Goal: Transaction & Acquisition: Purchase product/service

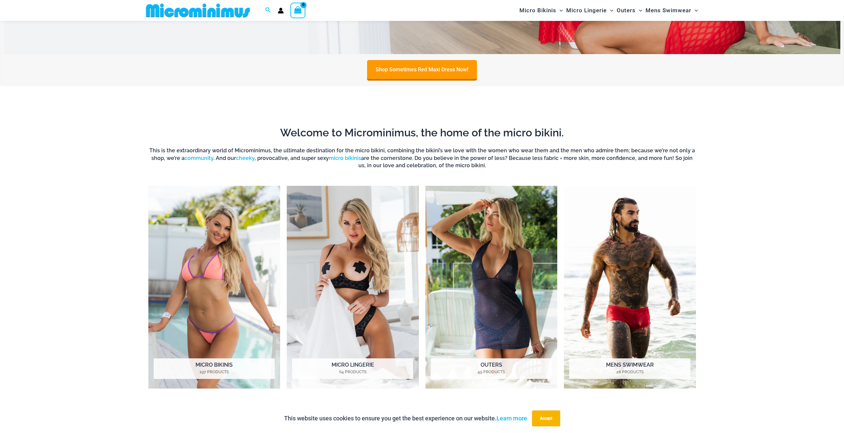
scroll to position [591, 0]
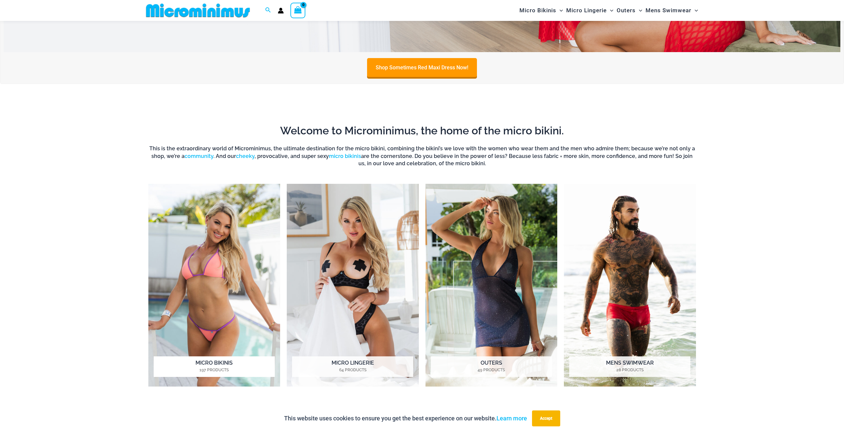
click at [190, 284] on img "Visit product category Micro Bikinis" at bounding box center [214, 285] width 132 height 203
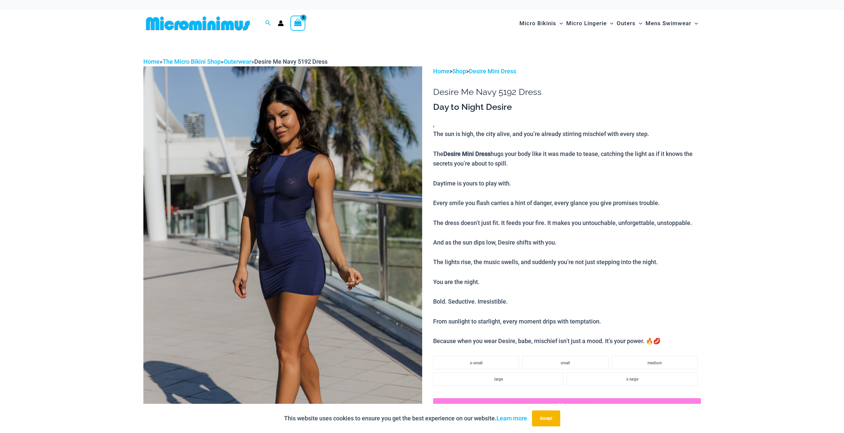
click at [346, 161] on img at bounding box center [282, 275] width 279 height 418
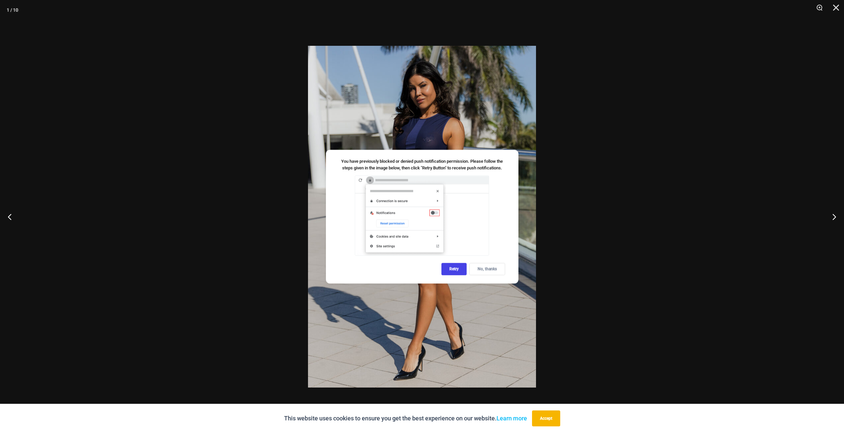
click at [496, 270] on div "No, thanks" at bounding box center [487, 269] width 36 height 12
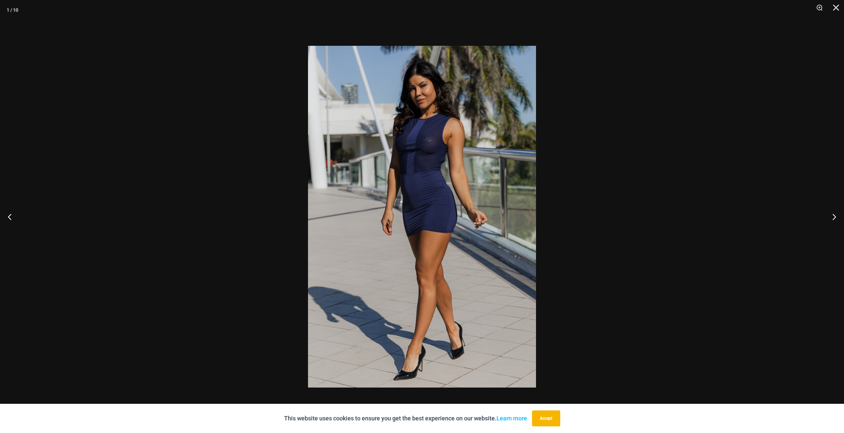
click at [517, 215] on img at bounding box center [422, 217] width 228 height 342
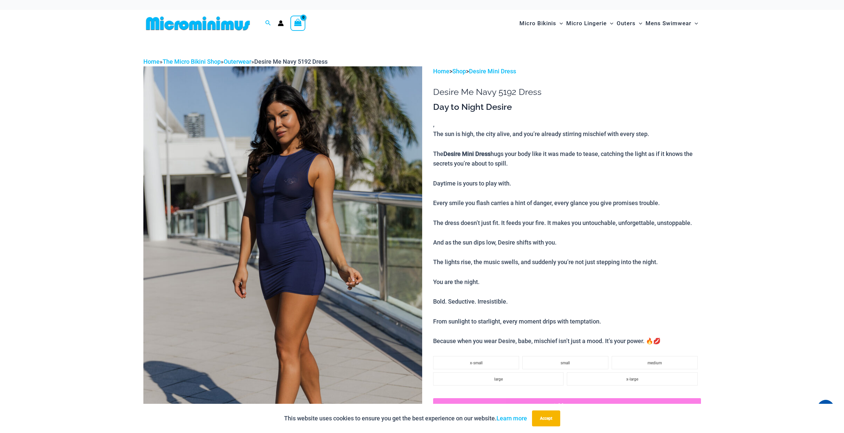
click at [326, 185] on img at bounding box center [282, 275] width 279 height 418
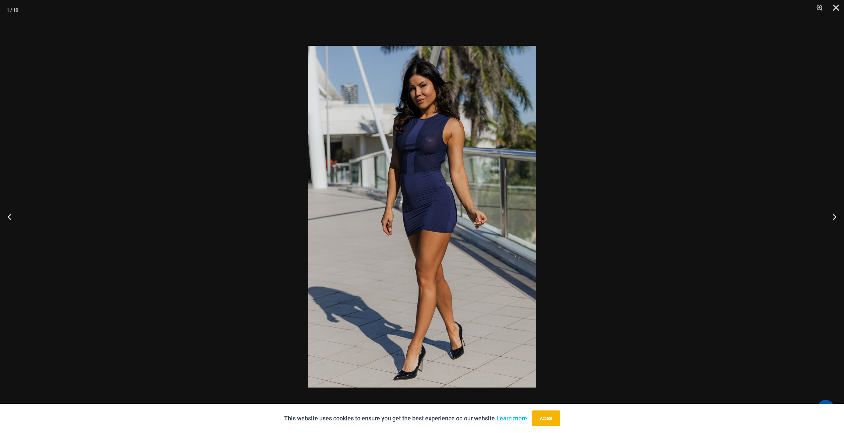
click at [720, 212] on div at bounding box center [422, 216] width 844 height 433
click at [835, 218] on button "Next" at bounding box center [831, 216] width 25 height 33
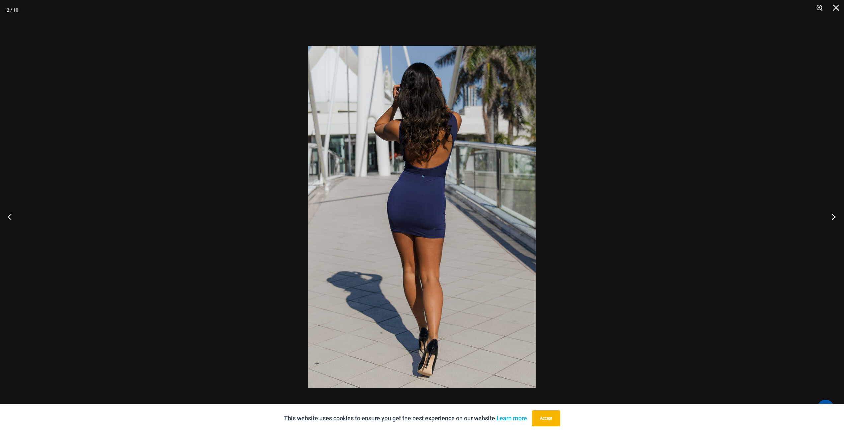
click at [835, 218] on button "Next" at bounding box center [831, 216] width 25 height 33
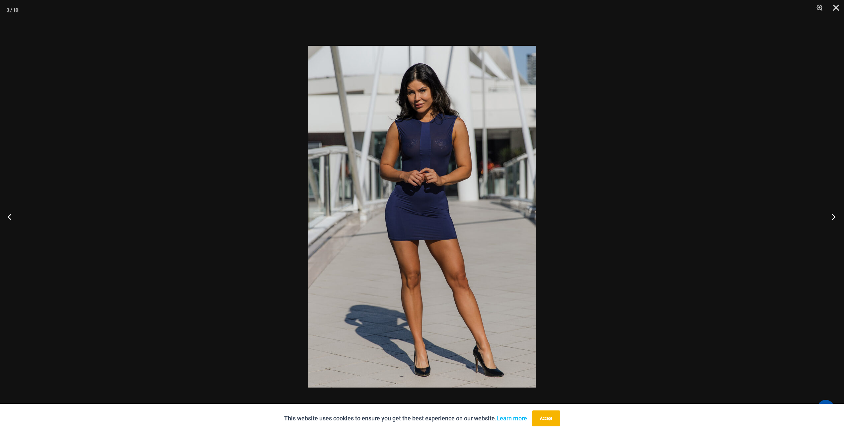
click at [835, 218] on button "Next" at bounding box center [831, 216] width 25 height 33
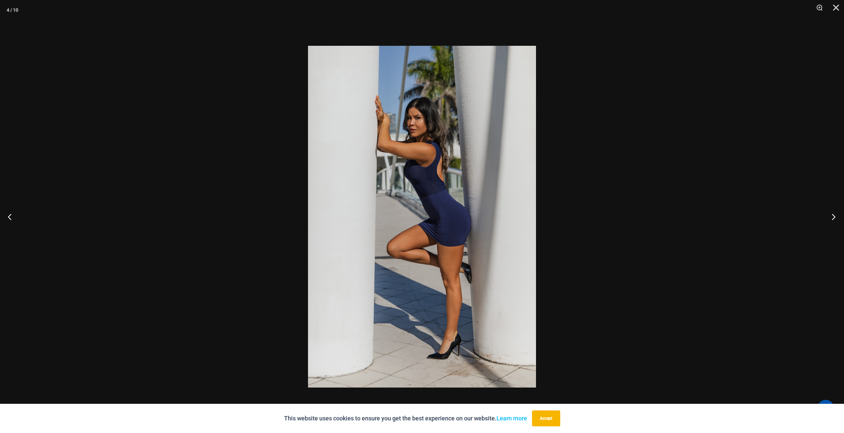
click at [835, 218] on button "Next" at bounding box center [831, 216] width 25 height 33
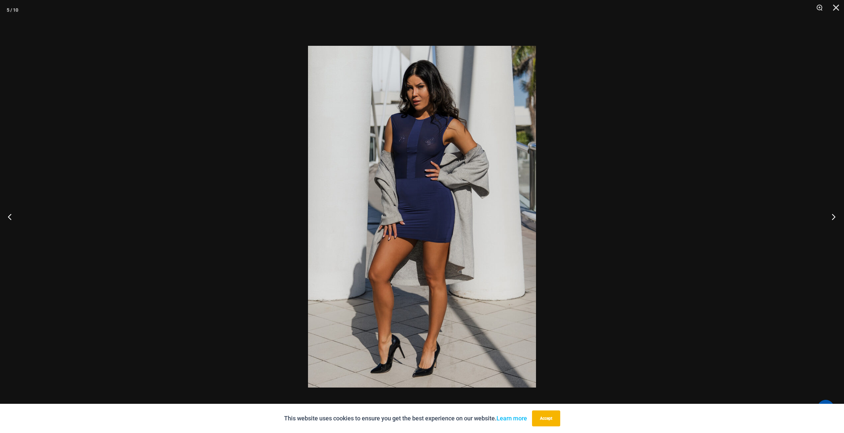
click at [835, 218] on button "Next" at bounding box center [831, 216] width 25 height 33
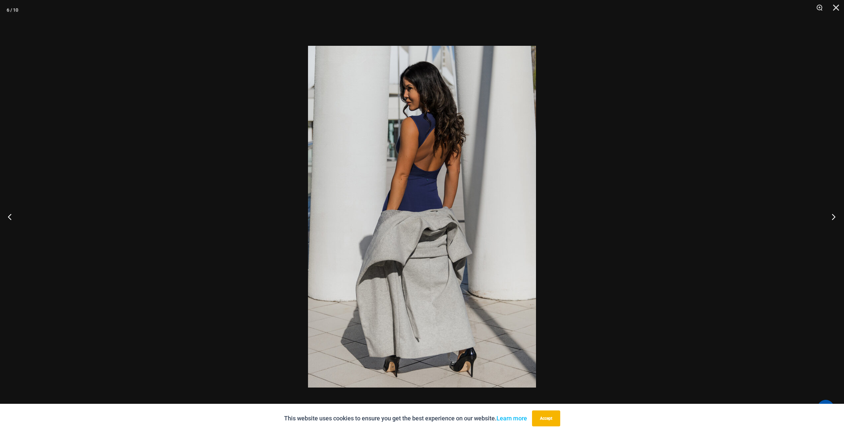
click at [835, 218] on button "Next" at bounding box center [831, 216] width 25 height 33
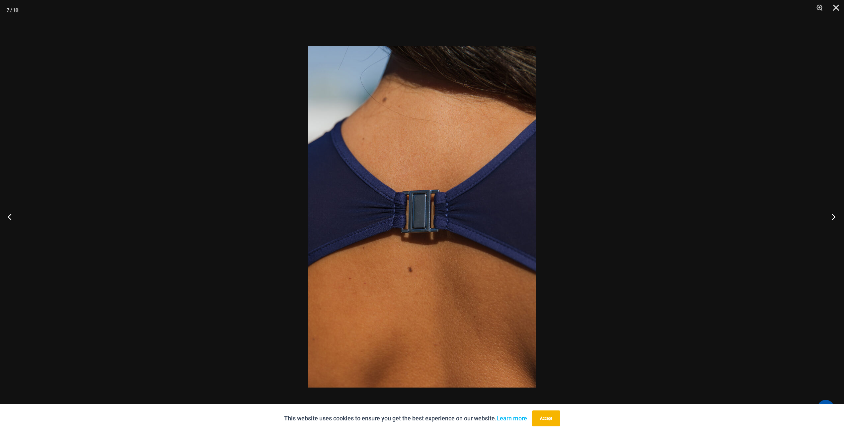
click at [835, 218] on button "Next" at bounding box center [831, 216] width 25 height 33
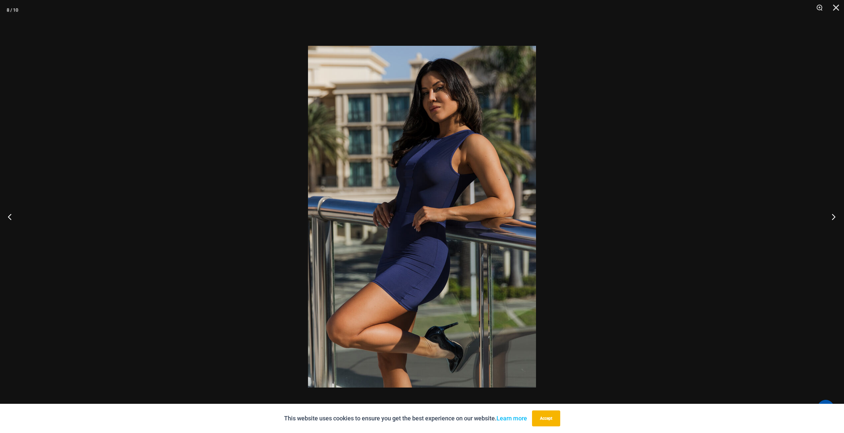
click at [835, 218] on button "Next" at bounding box center [831, 216] width 25 height 33
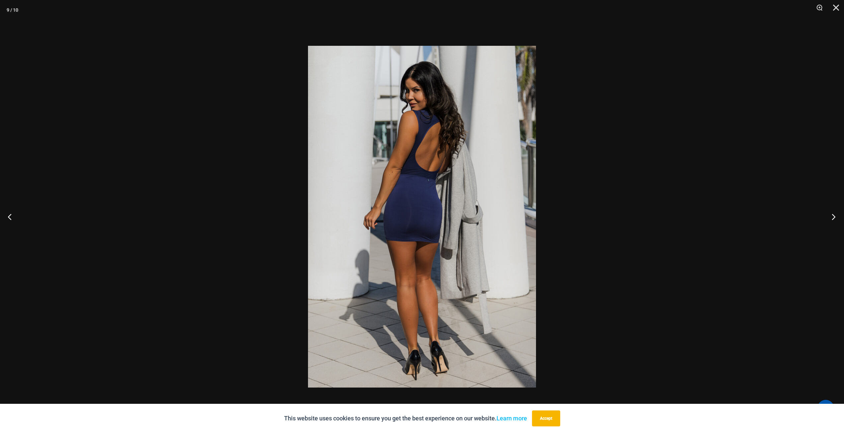
click at [835, 218] on button "Next" at bounding box center [831, 216] width 25 height 33
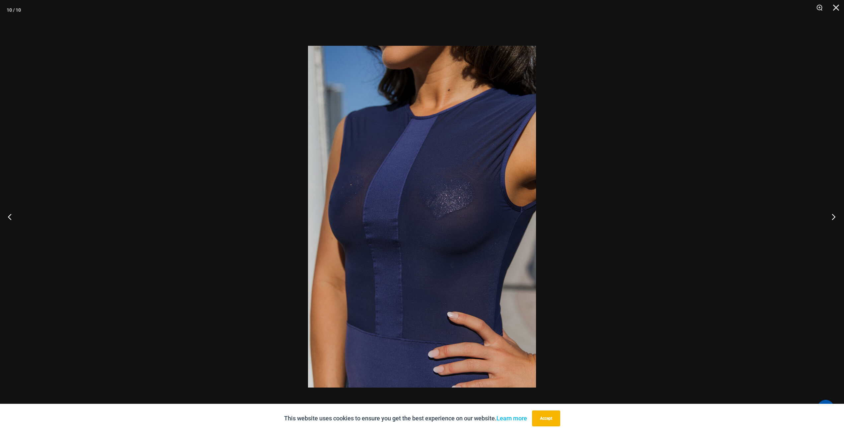
click at [835, 218] on button "Next" at bounding box center [831, 216] width 25 height 33
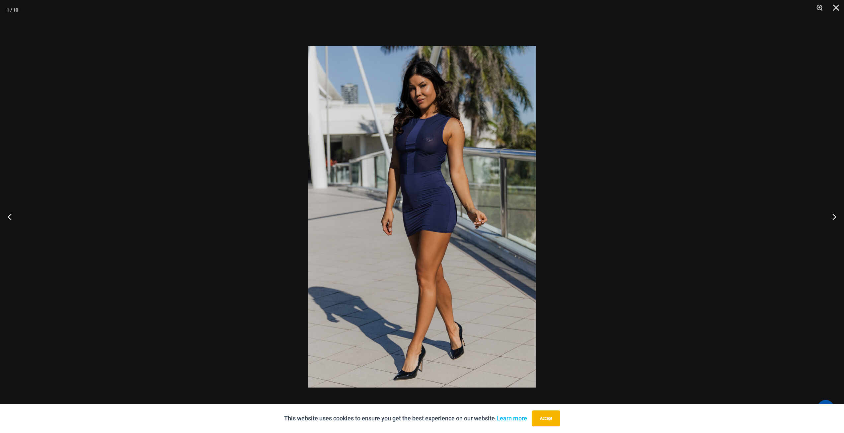
click at [718, 147] on div at bounding box center [422, 216] width 844 height 433
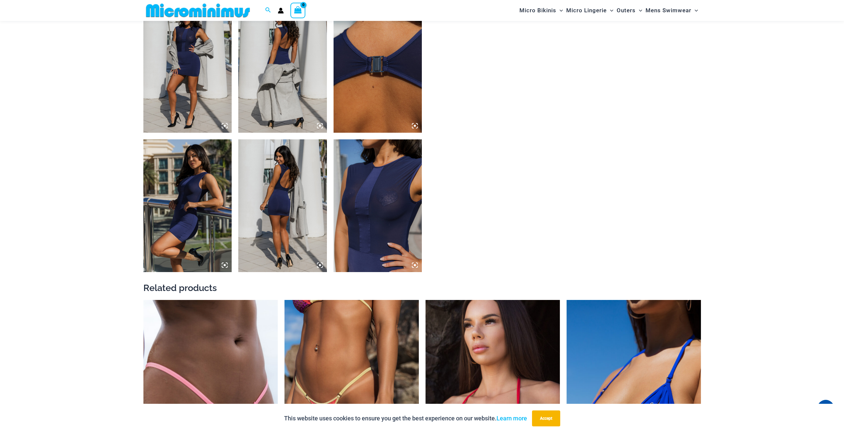
scroll to position [824, 0]
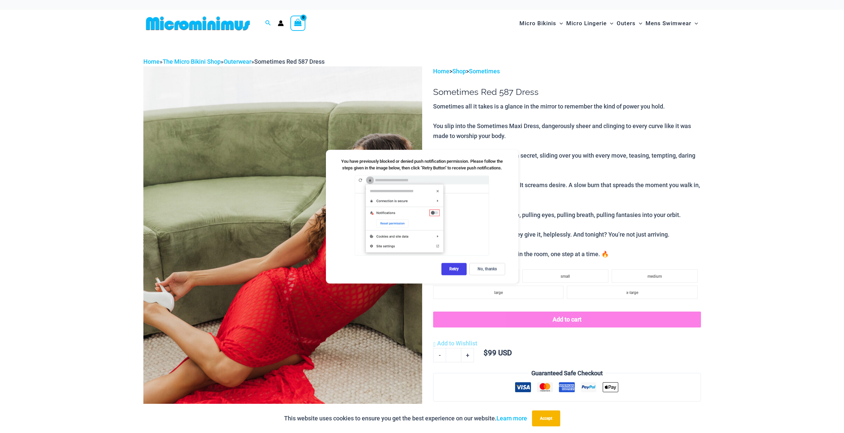
click at [481, 262] on div "You have previously blocked or denied push notification permission. Please foll…" at bounding box center [422, 217] width 192 height 134
click at [482, 268] on div "No, thanks" at bounding box center [487, 269] width 36 height 12
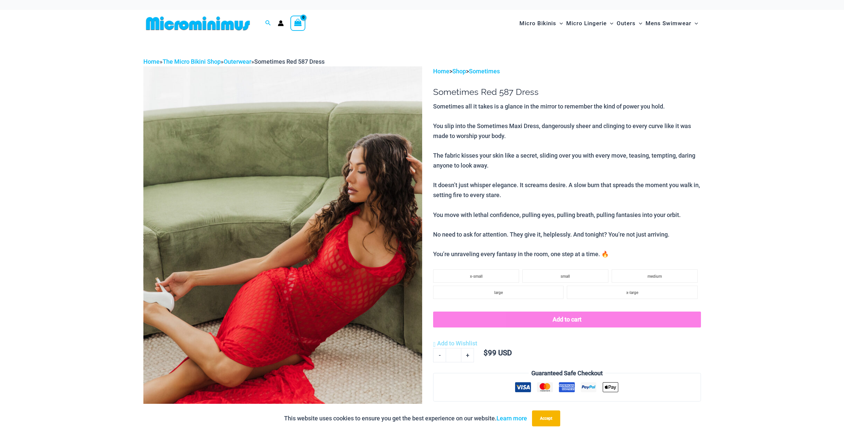
click at [345, 245] on img at bounding box center [282, 275] width 279 height 418
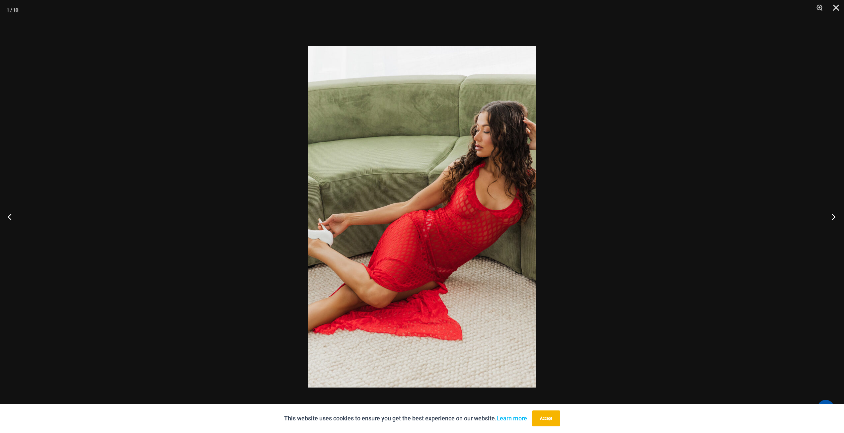
click at [830, 217] on button "Next" at bounding box center [831, 216] width 25 height 33
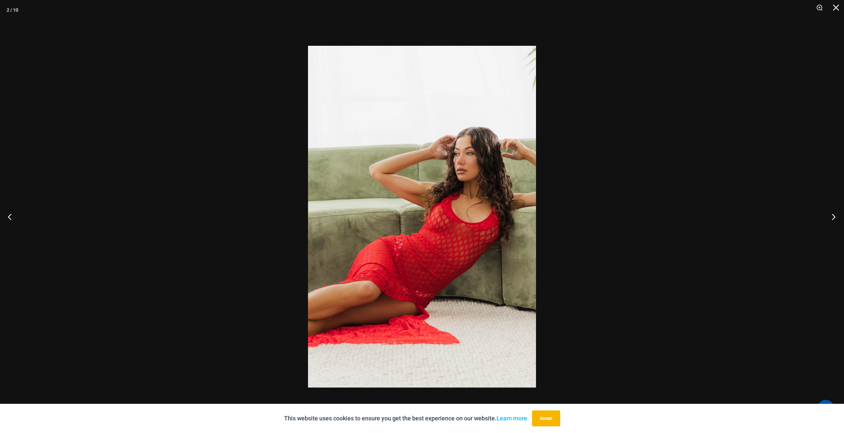
click at [830, 217] on button "Next" at bounding box center [831, 216] width 25 height 33
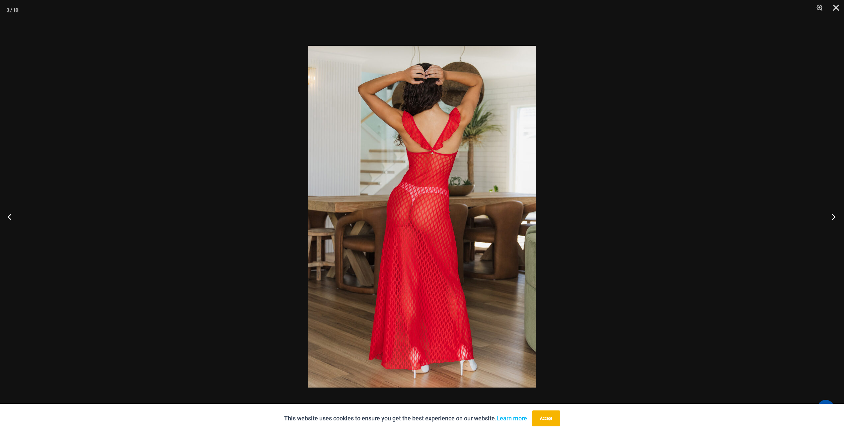
click at [830, 217] on button "Next" at bounding box center [831, 216] width 25 height 33
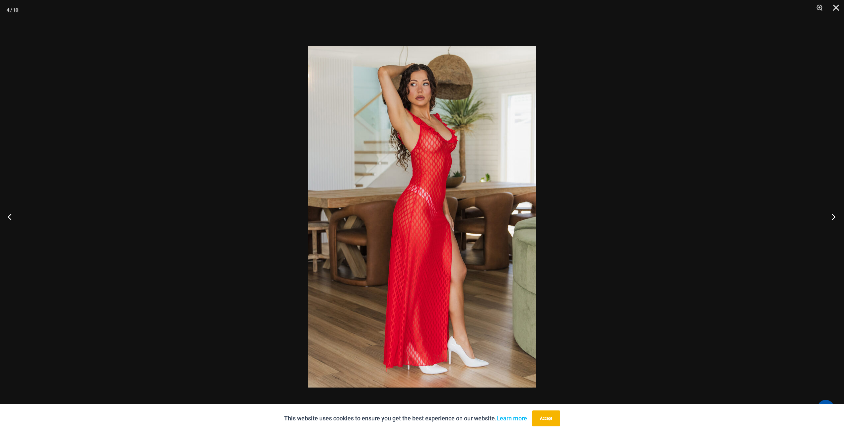
click at [830, 217] on button "Next" at bounding box center [831, 216] width 25 height 33
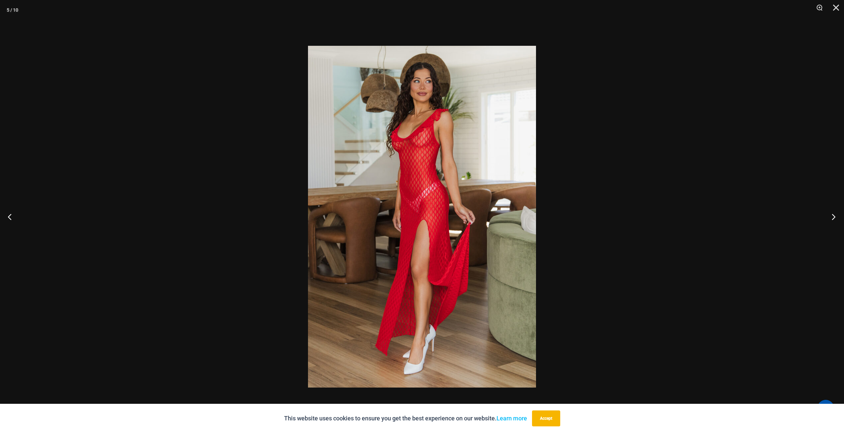
click at [830, 217] on button "Next" at bounding box center [831, 216] width 25 height 33
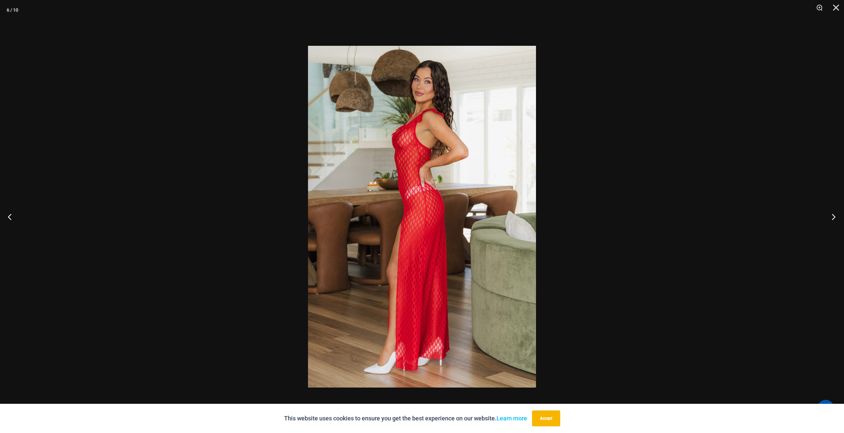
click at [830, 217] on button "Next" at bounding box center [831, 216] width 25 height 33
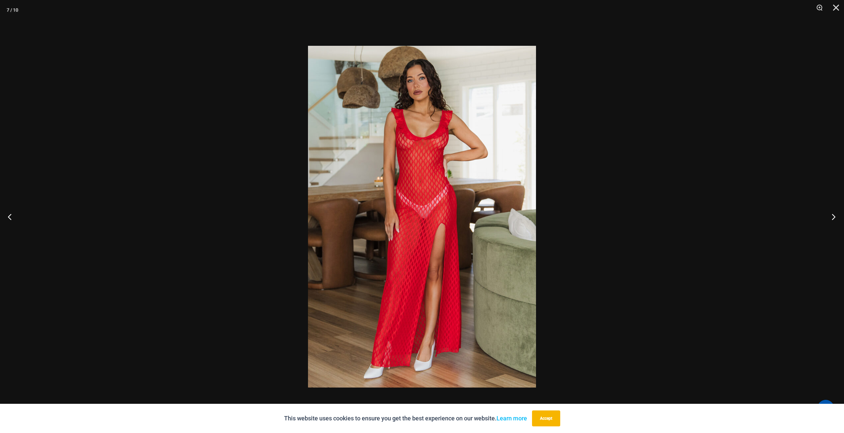
click at [830, 217] on button "Next" at bounding box center [831, 216] width 25 height 33
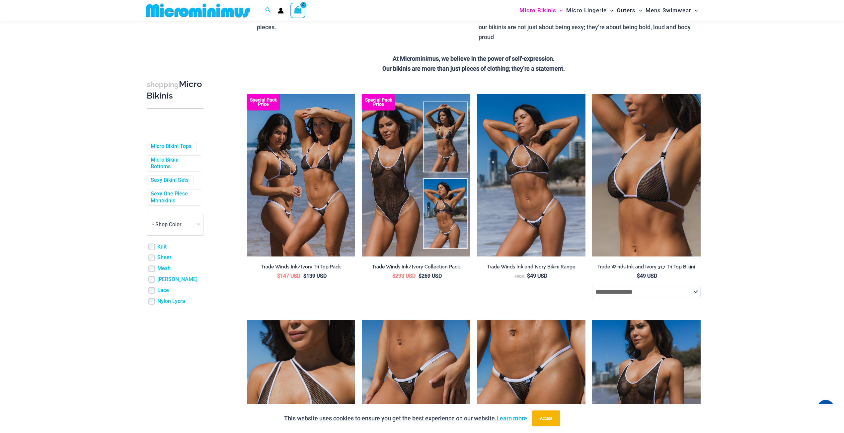
scroll to position [390, 0]
